Goal: Task Accomplishment & Management: Use online tool/utility

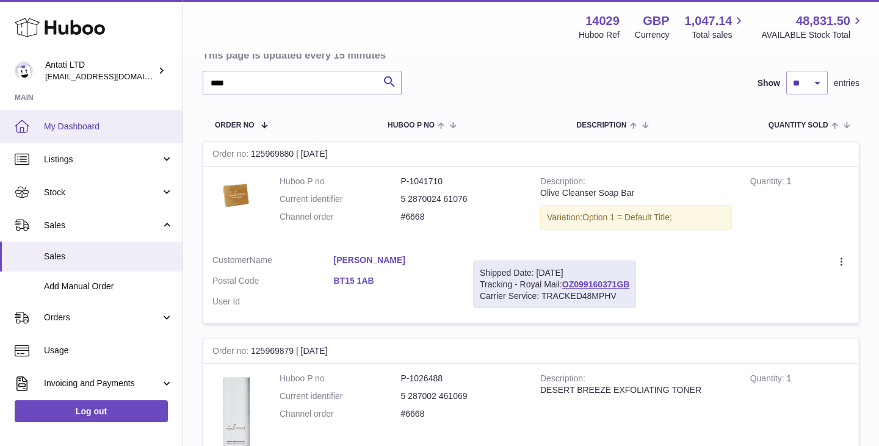
click at [92, 126] on span "My Dashboard" at bounding box center [108, 127] width 129 height 12
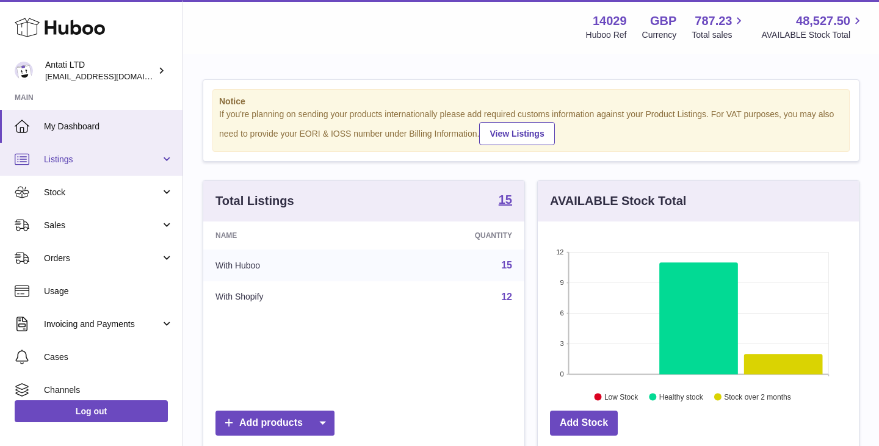
click at [102, 158] on span "Listings" at bounding box center [102, 160] width 117 height 12
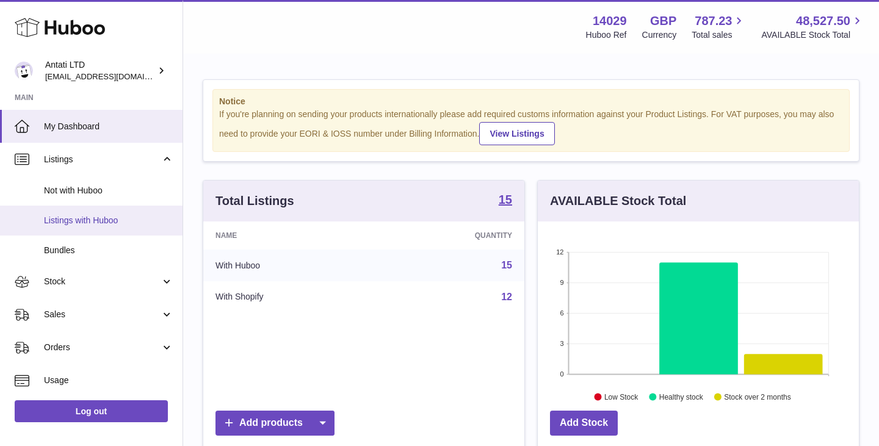
click at [76, 212] on link "Listings with Huboo" at bounding box center [91, 221] width 183 height 30
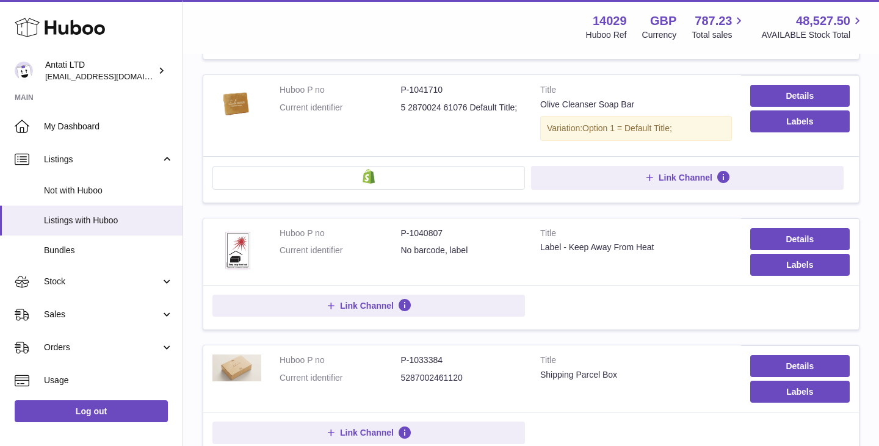
scroll to position [741, 0]
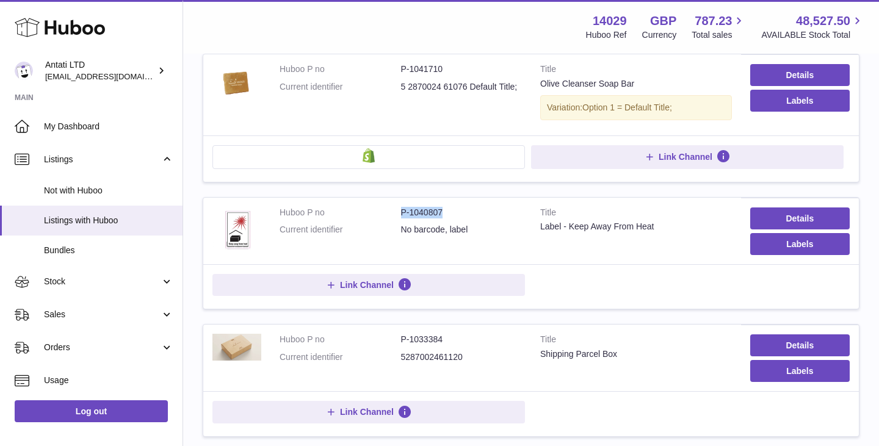
drag, startPoint x: 451, startPoint y: 211, endPoint x: 392, endPoint y: 211, distance: 58.6
click at [392, 211] on dl "Huboo P no P-1040807 Current identifier No barcode, label" at bounding box center [401, 224] width 242 height 35
copy dl "P-1040807"
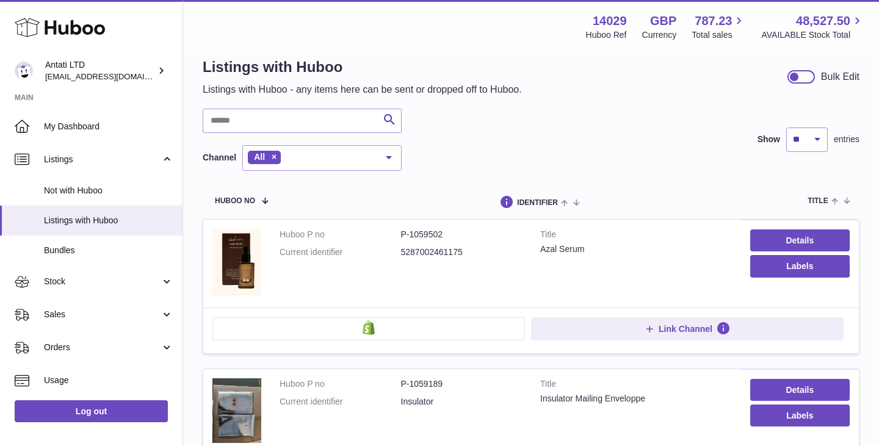
scroll to position [60, 0]
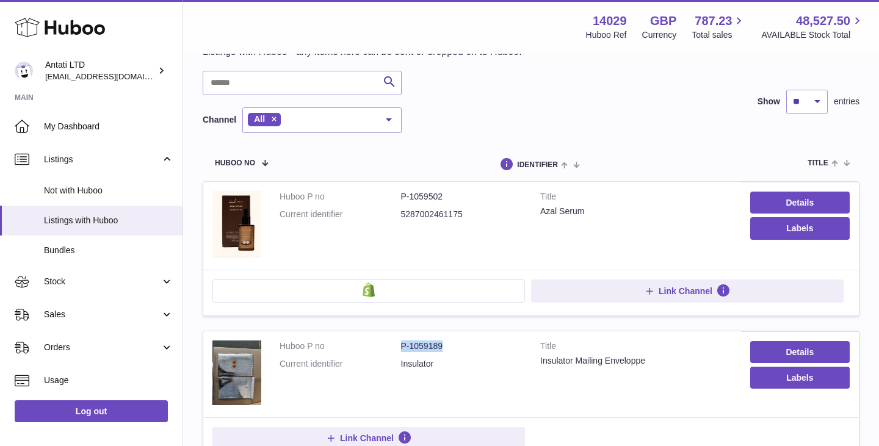
drag, startPoint x: 445, startPoint y: 348, endPoint x: 401, endPoint y: 347, distance: 44.0
click at [401, 347] on dd "P-1059189" at bounding box center [462, 347] width 122 height 12
copy dd "P-1059189"
